Goal: Information Seeking & Learning: Learn about a topic

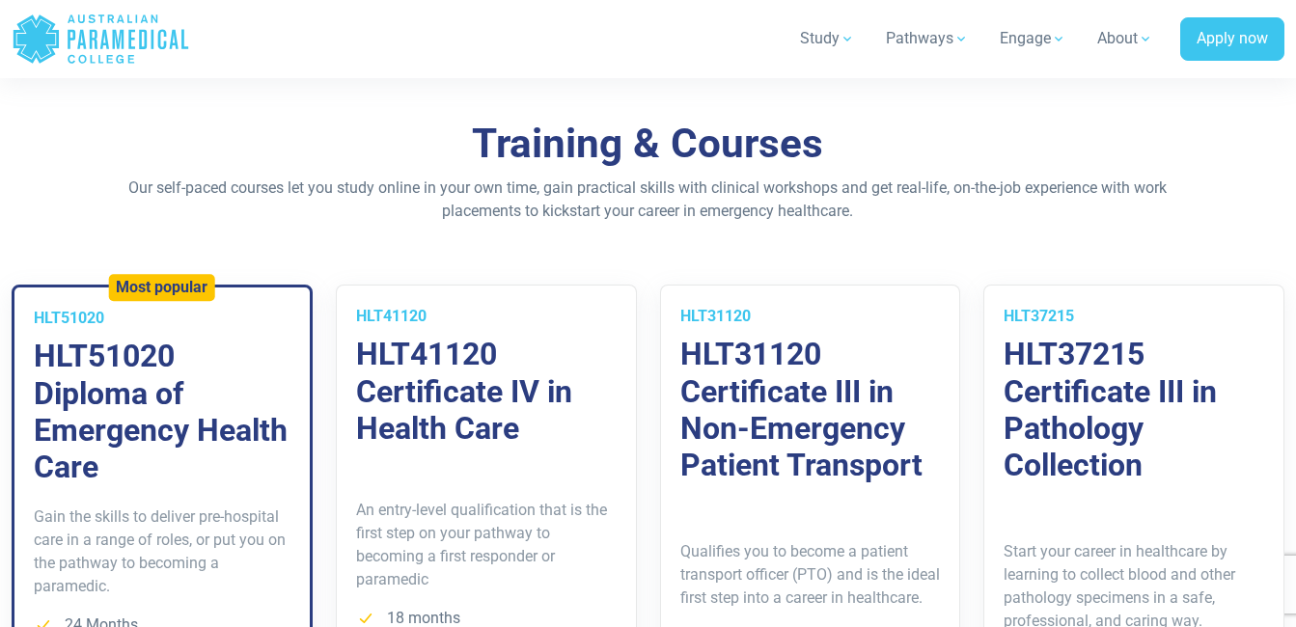
scroll to position [1447, 0]
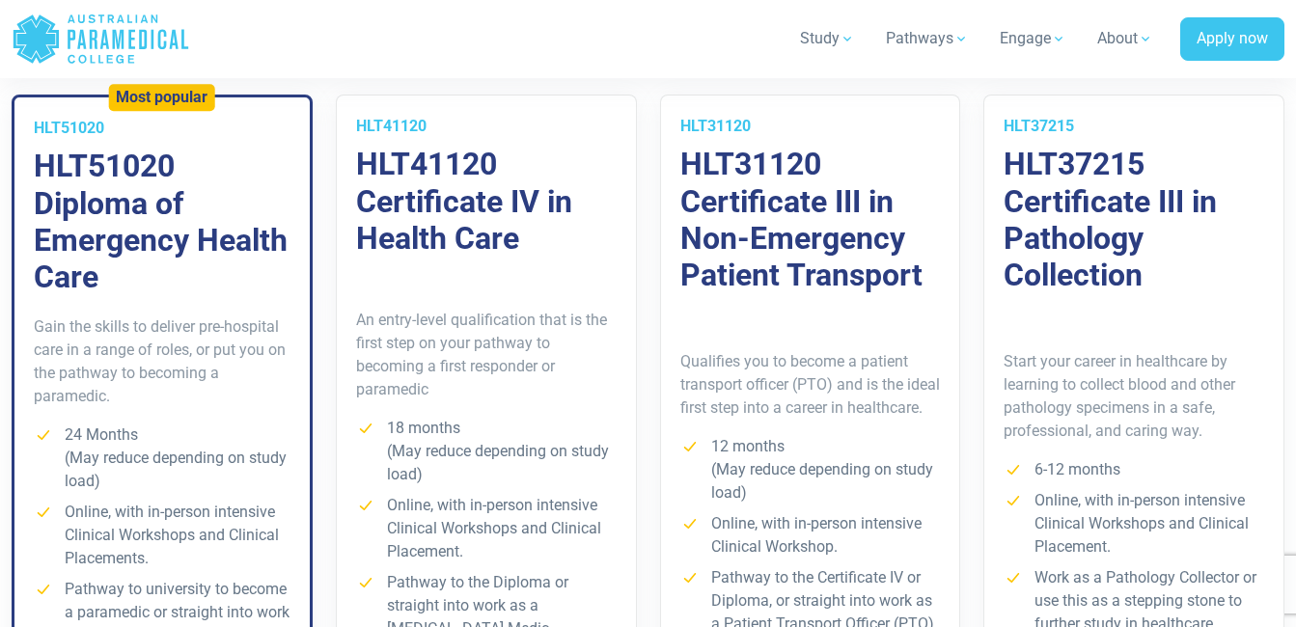
click at [98, 204] on h3 "HLT51020 Diploma of Emergency Health Care" at bounding box center [162, 222] width 257 height 149
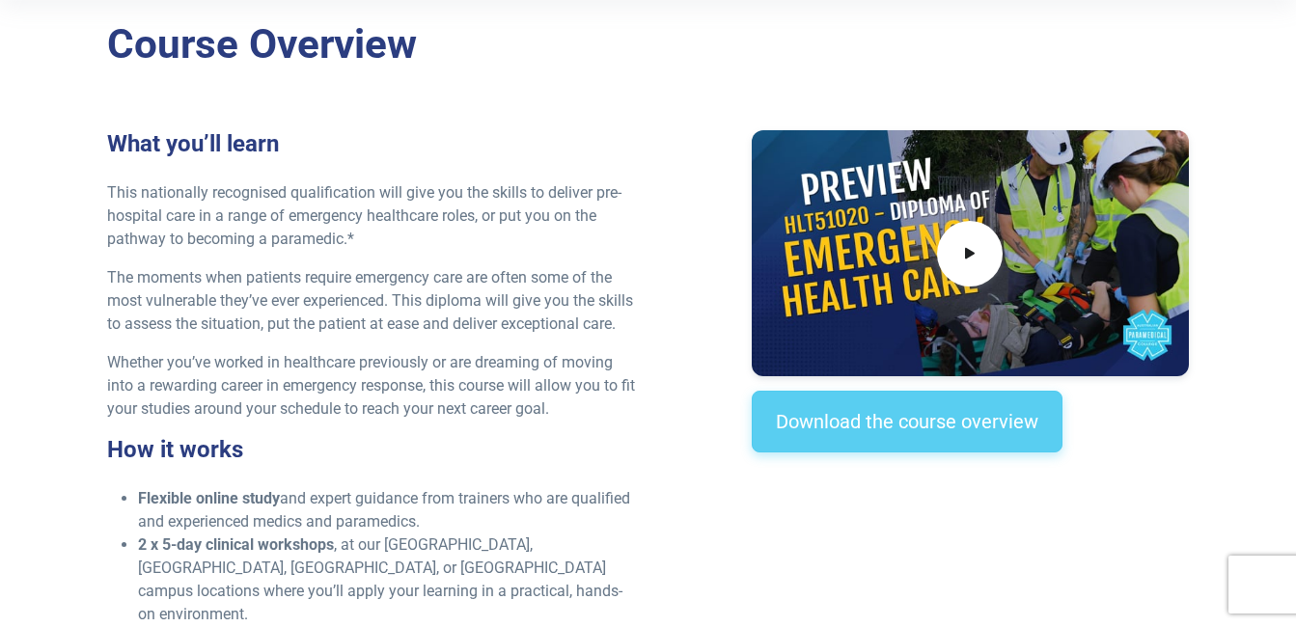
click at [903, 420] on link "Download the course overview" at bounding box center [907, 422] width 311 height 62
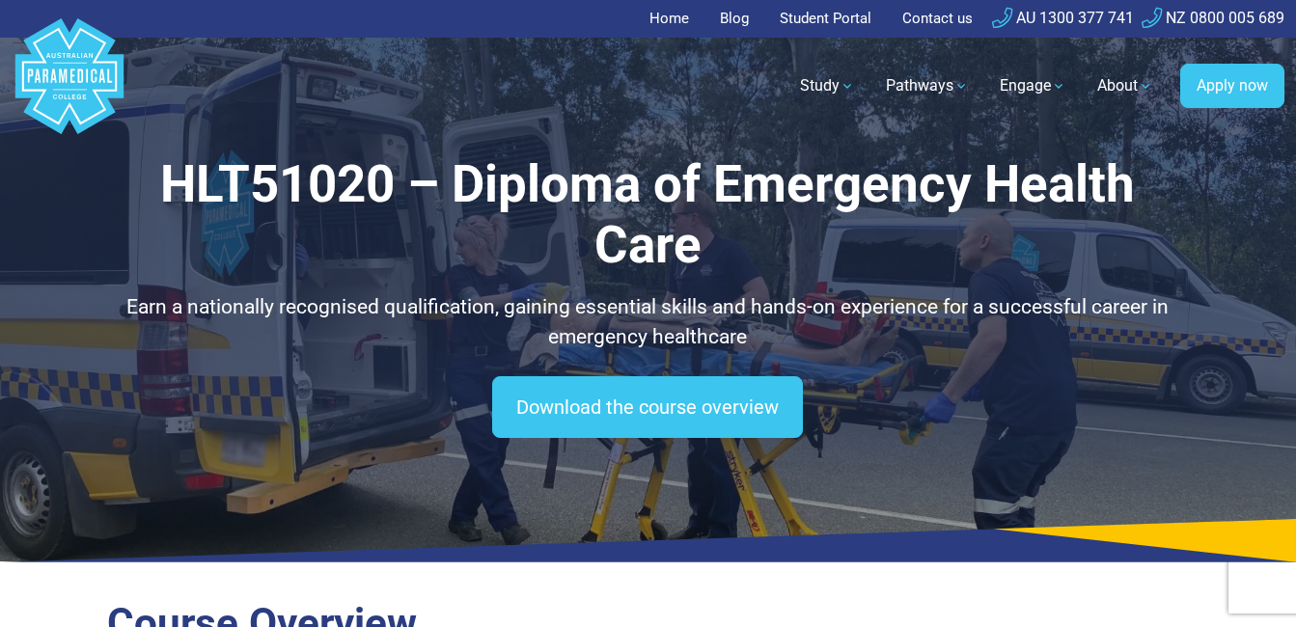
drag, startPoint x: 596, startPoint y: 479, endPoint x: 594, endPoint y: 174, distance: 305.8
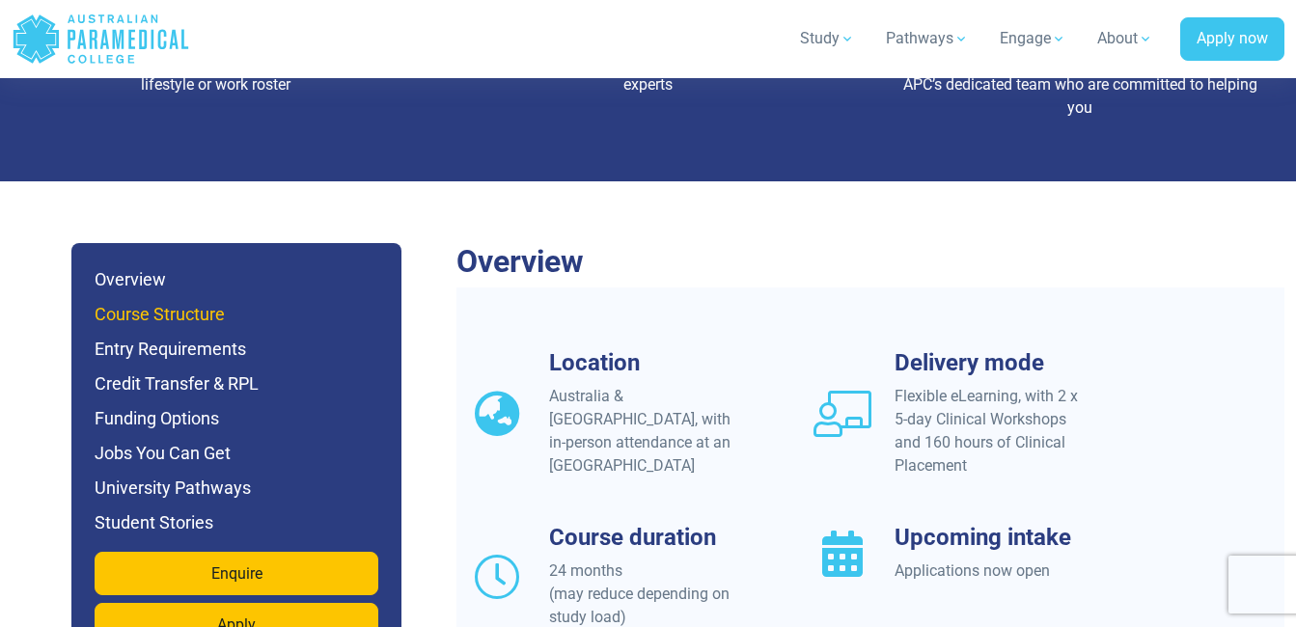
click at [205, 301] on h6 "Course Structure" at bounding box center [237, 314] width 284 height 27
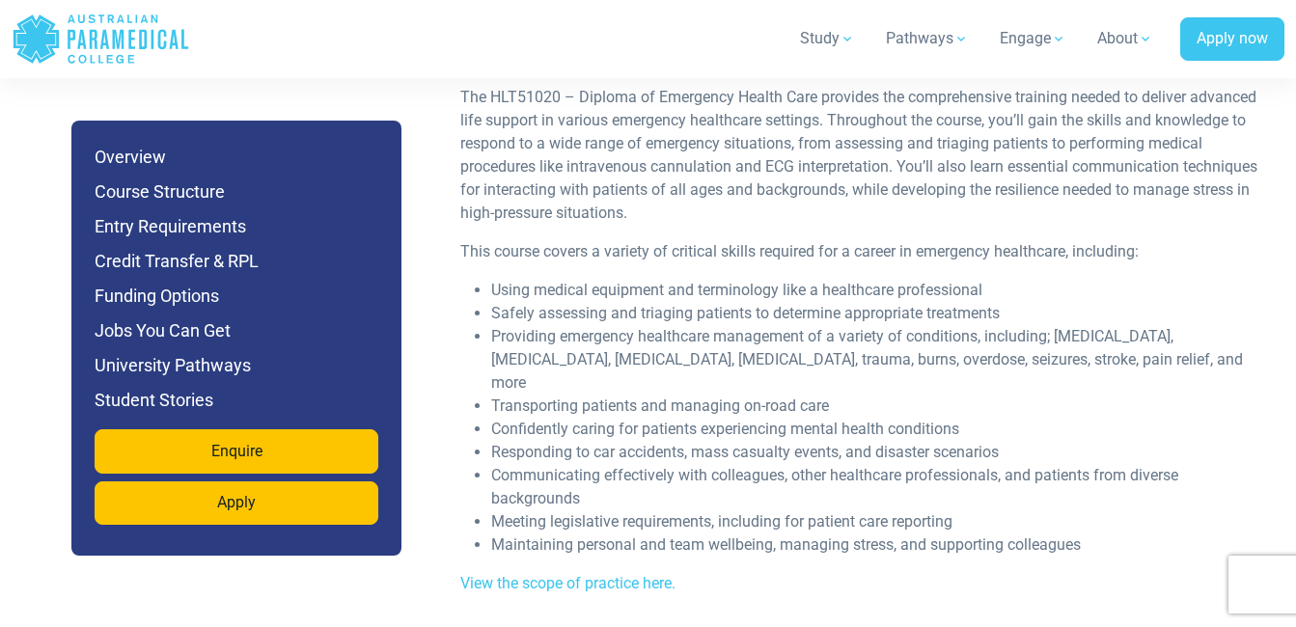
scroll to position [3842, 0]
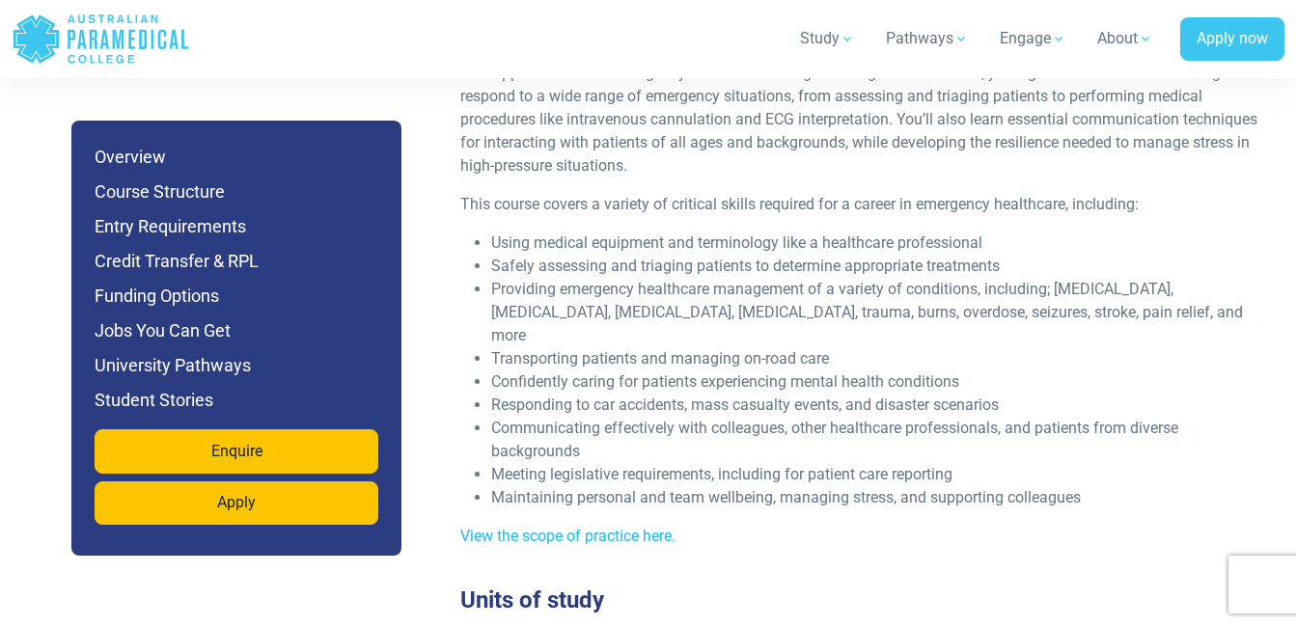
click at [596, 527] on link "View the scope of practice here." at bounding box center [567, 536] width 215 height 18
